Goal: Find specific page/section: Find specific page/section

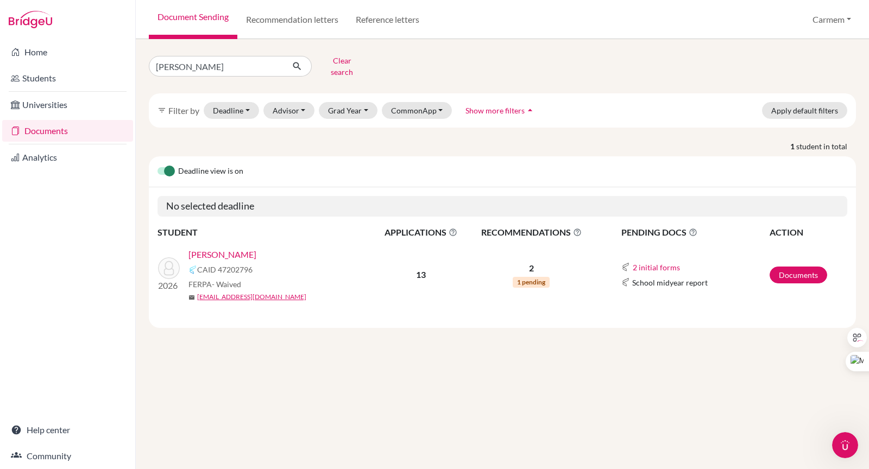
click at [224, 147] on div "1 student in total Deadline view is on No selected deadline STUDENT APPLICATION…" at bounding box center [502, 234] width 723 height 187
click at [271, 61] on input "[PERSON_NAME]" at bounding box center [216, 66] width 135 height 21
type input "[PERSON_NAME]"
click button "submit" at bounding box center [297, 66] width 29 height 21
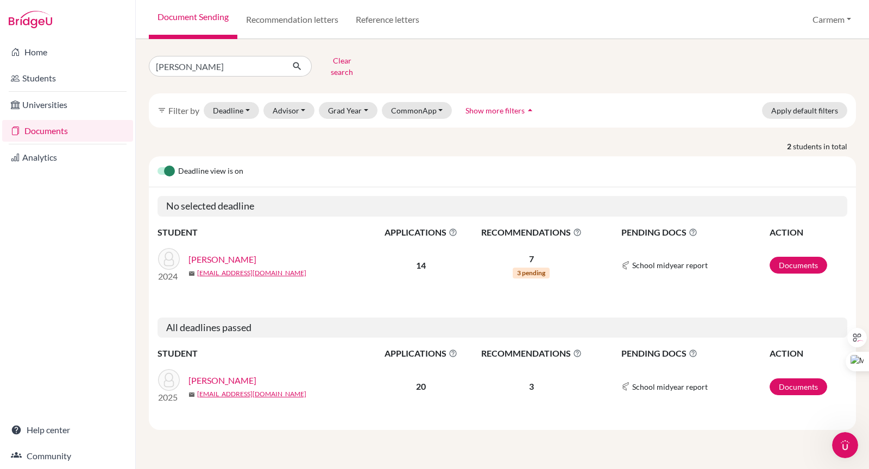
click at [235, 374] on link "[PERSON_NAME]" at bounding box center [222, 380] width 68 height 13
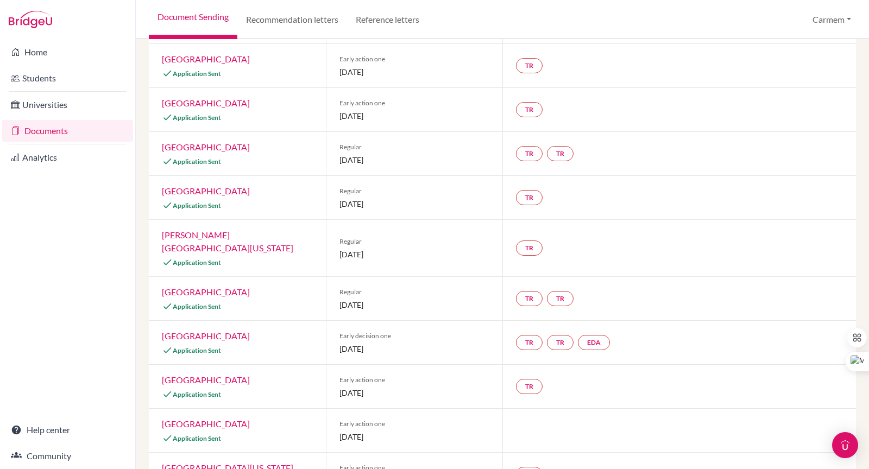
scroll to position [262, 0]
